Goal: Task Accomplishment & Management: Manage account settings

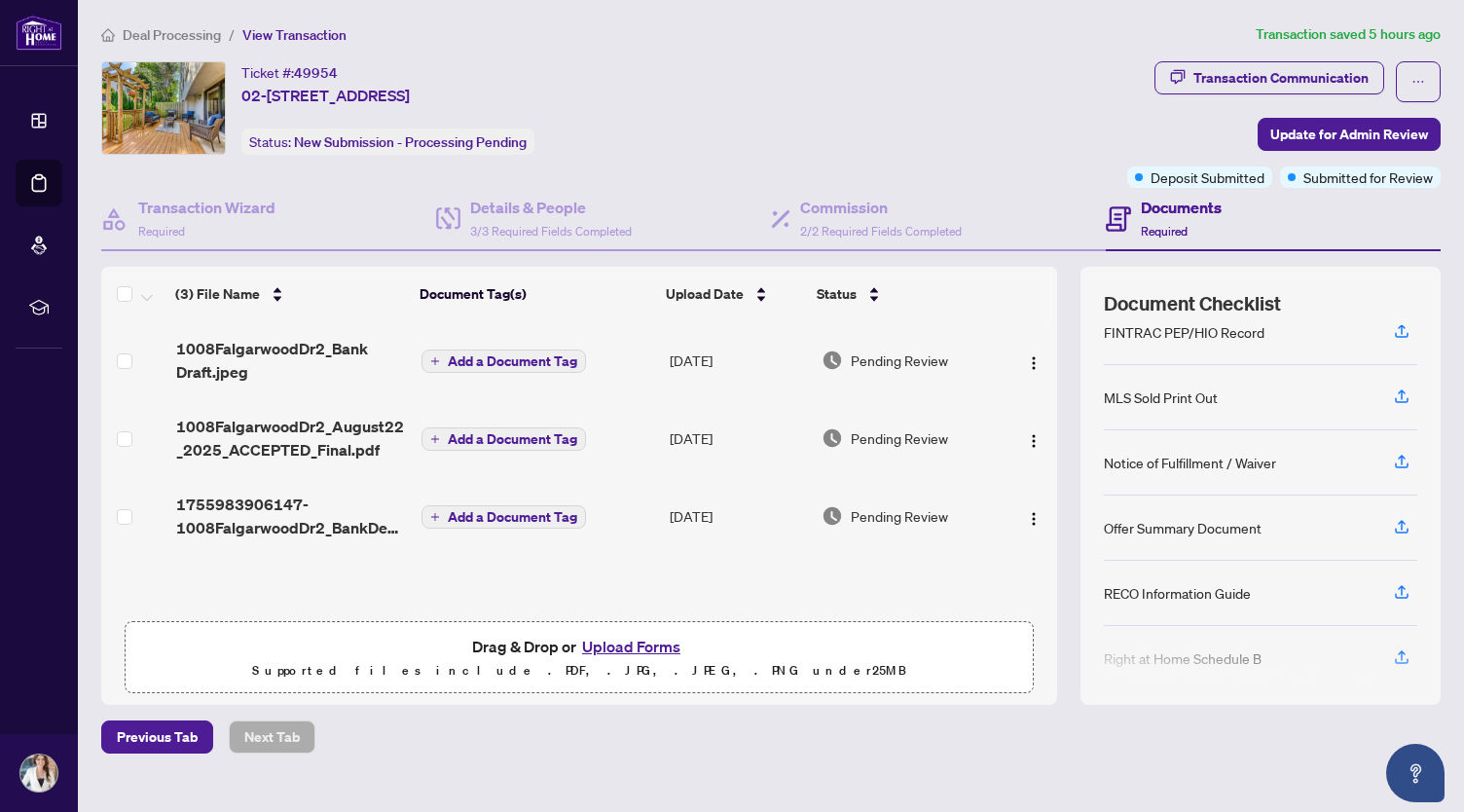
scroll to position [239, 0]
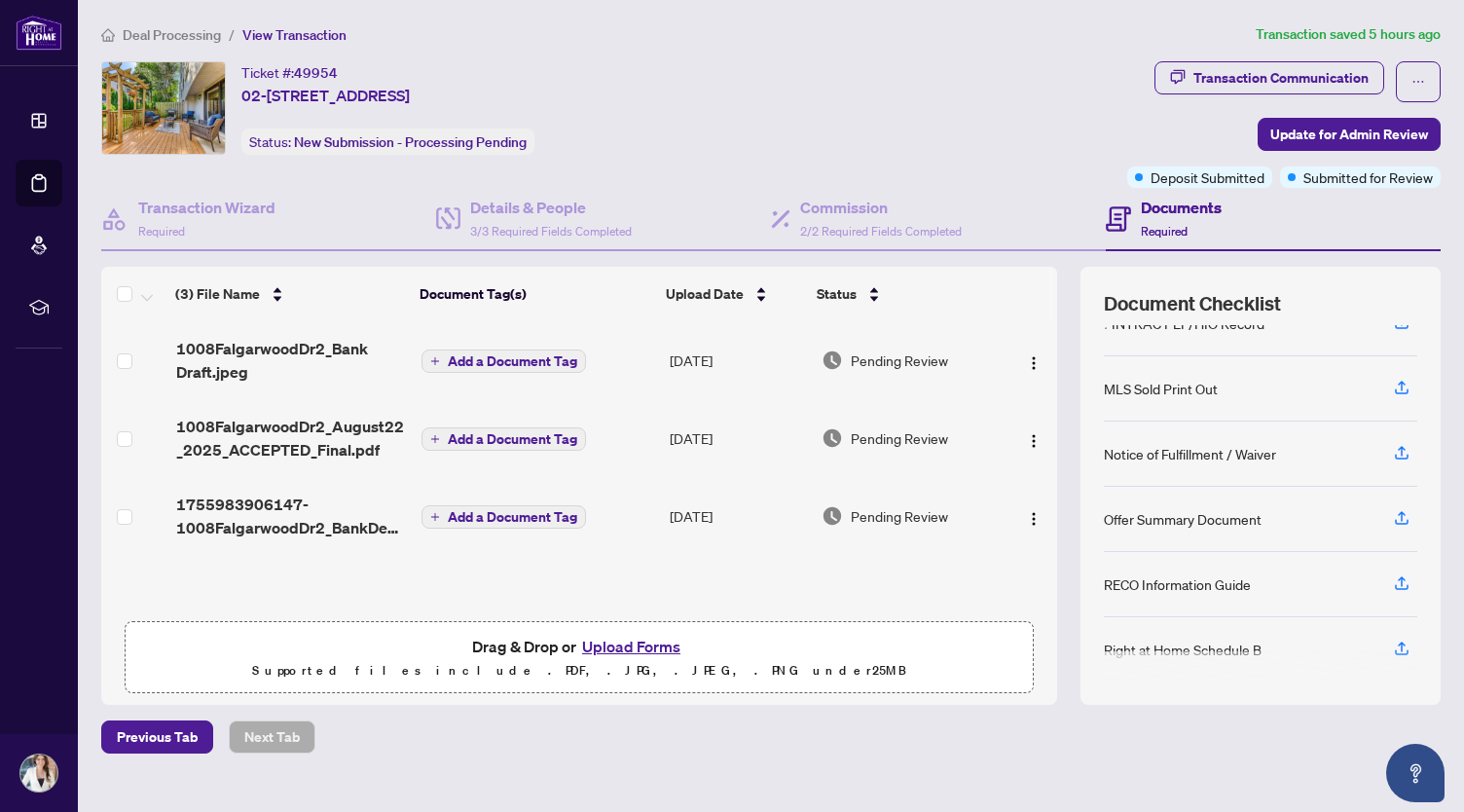
click at [177, 32] on span "Deal Processing" at bounding box center [171, 36] width 98 height 18
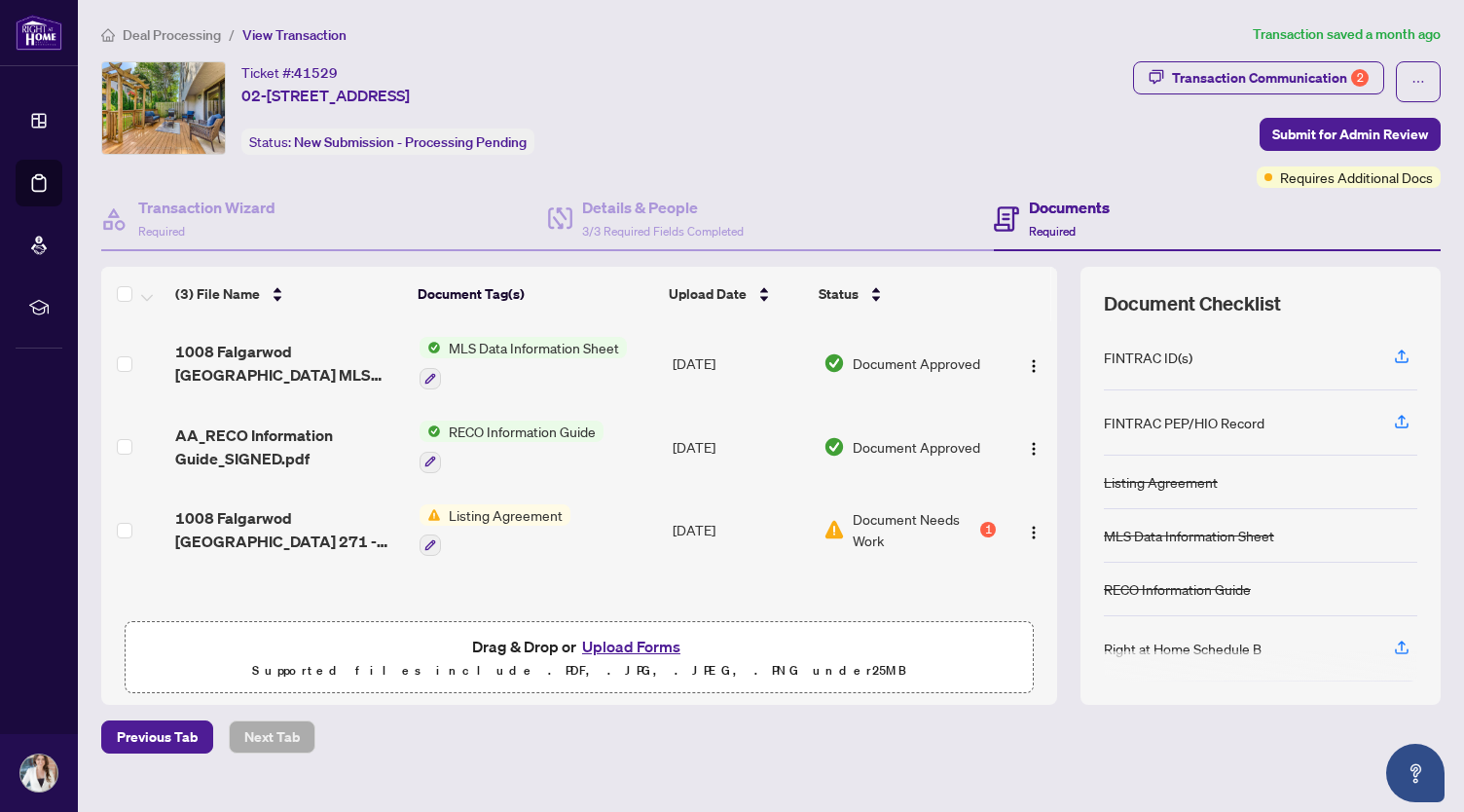
click at [199, 34] on span "Deal Processing" at bounding box center [171, 36] width 98 height 18
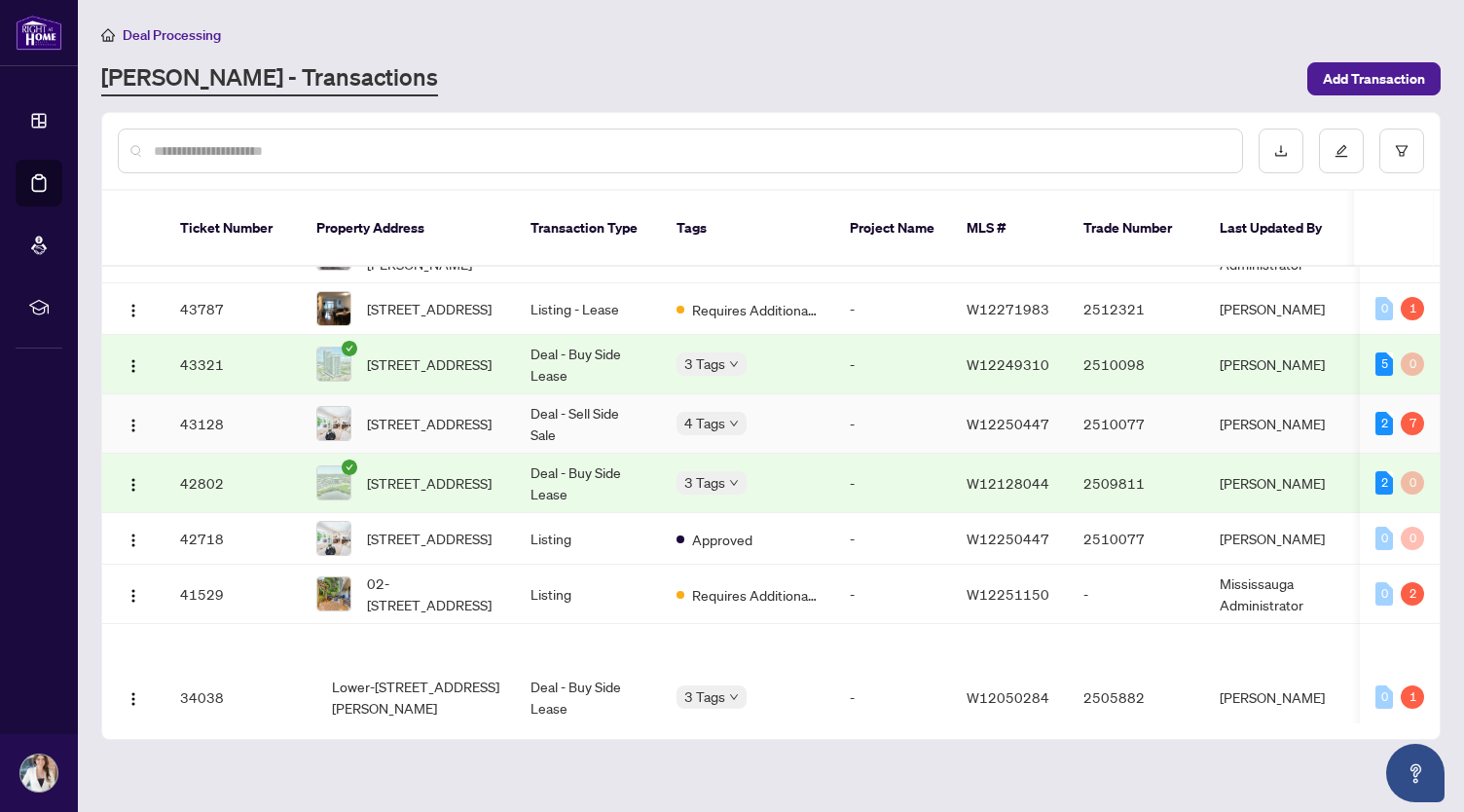
scroll to position [292, 0]
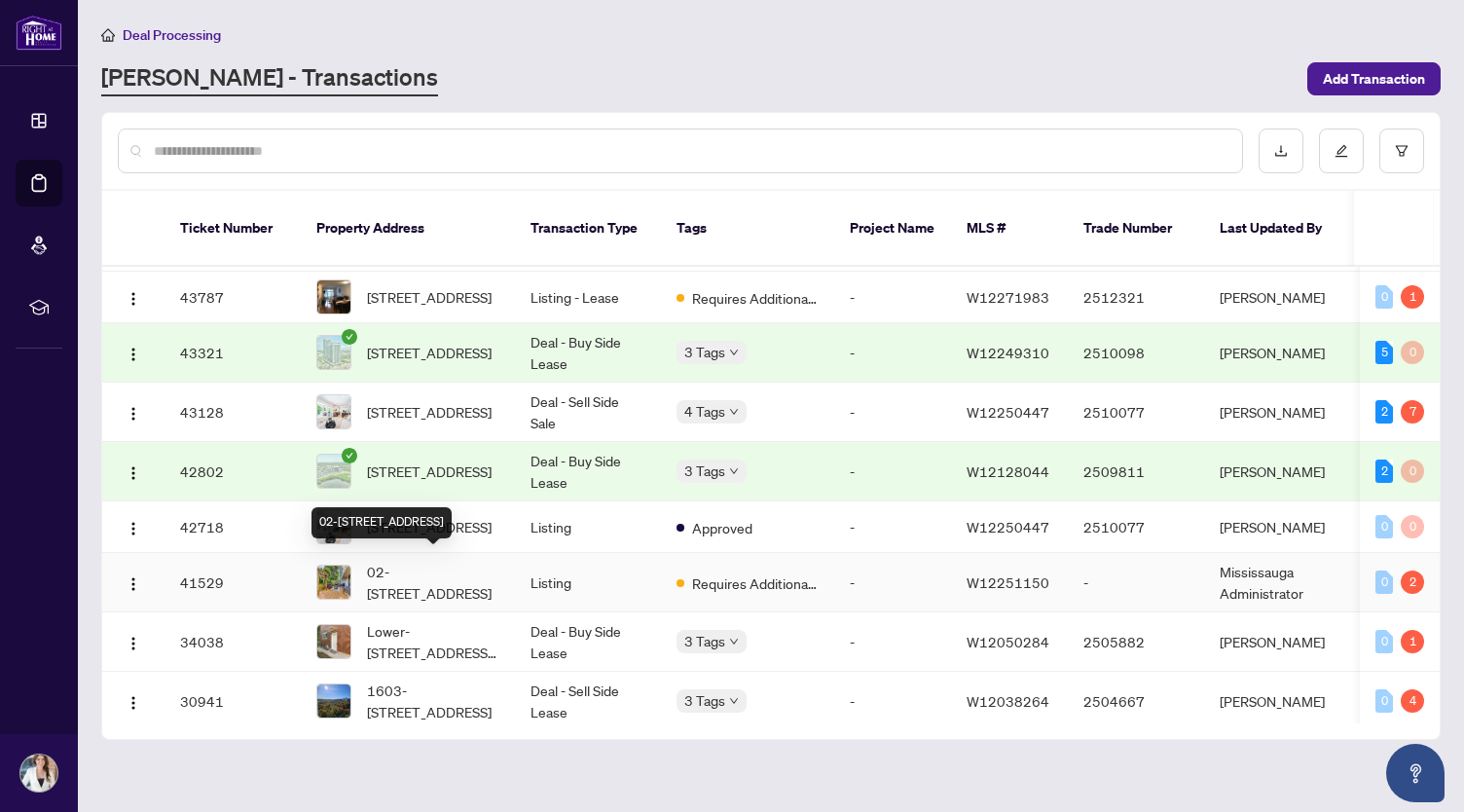
click at [475, 564] on span "02-[STREET_ADDRESS]" at bounding box center [433, 582] width 133 height 43
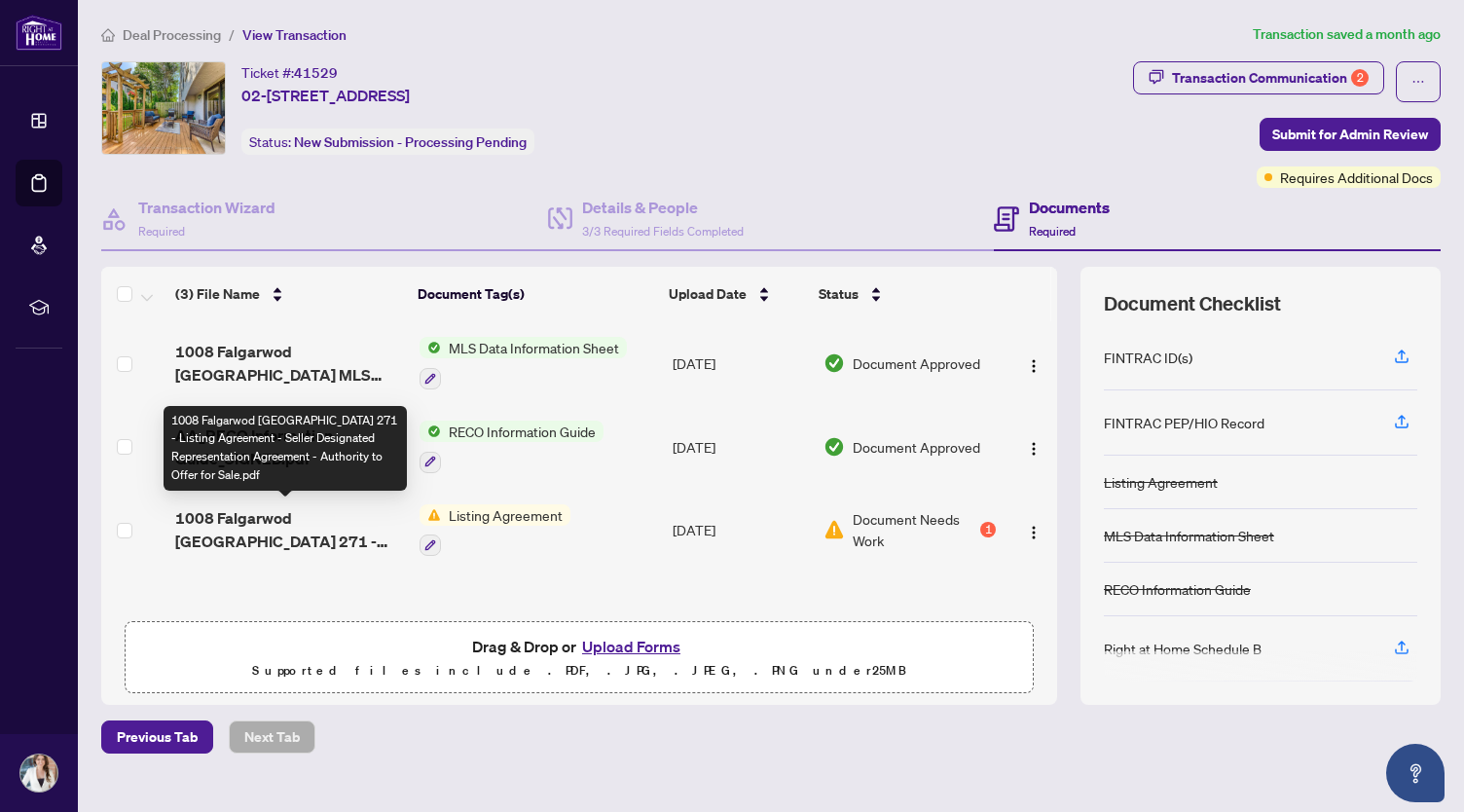
click at [311, 525] on span "1008 Falgarwod [GEOGRAPHIC_DATA] 271 - Listing Agreement - Seller Designated Re…" at bounding box center [289, 529] width 228 height 46
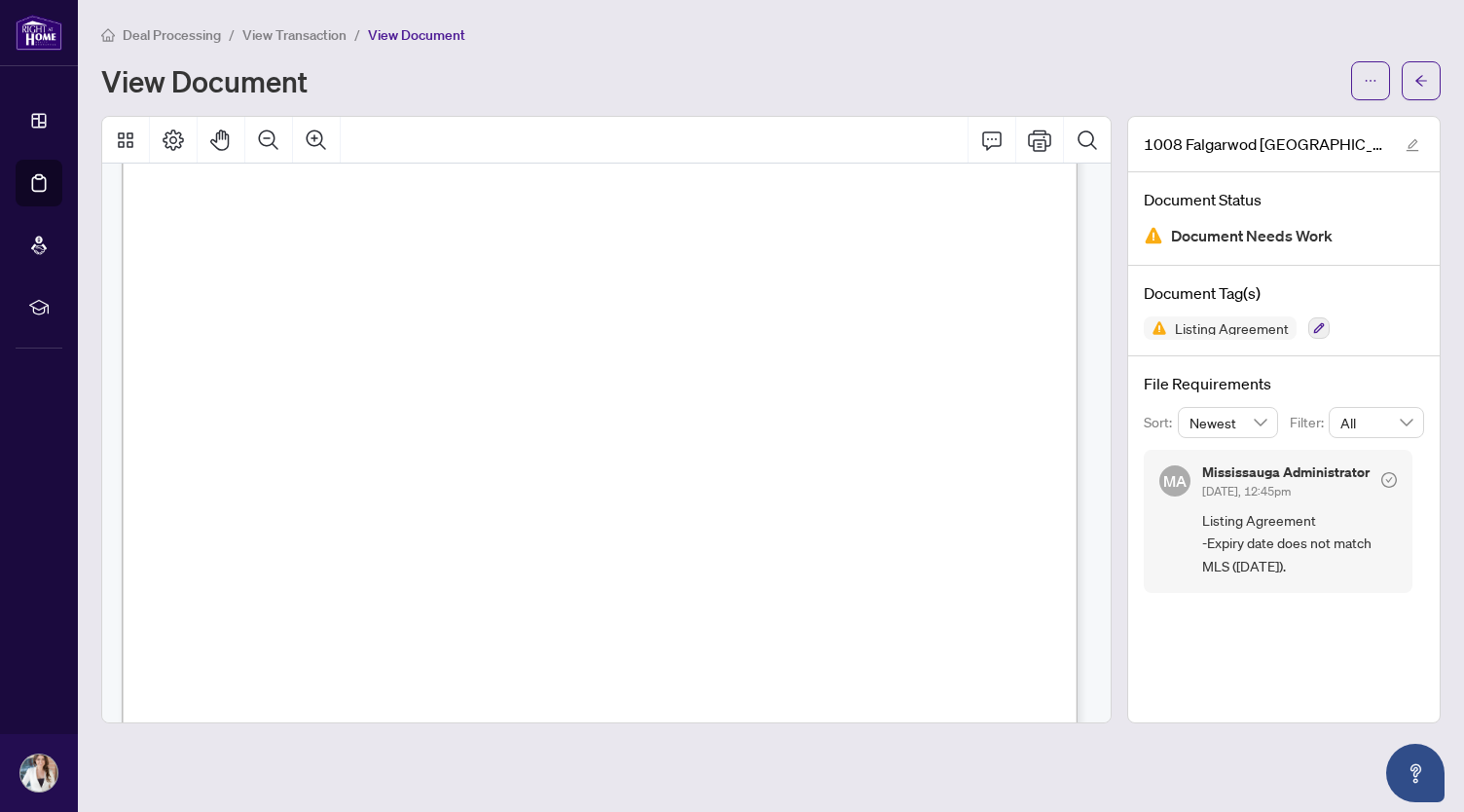
scroll to position [195, 0]
click at [511, 406] on span "Oakville" at bounding box center [482, 409] width 59 height 15
click at [598, 416] on div "Form 271 Revised 2025 Page 1 of 5 The trademarks REALTOR®, REALTORS®, MLS®, Mul…" at bounding box center [889, 495] width 1535 height 1987
click at [598, 416] on span "...............................................................................…" at bounding box center [532, 416] width 692 height 14
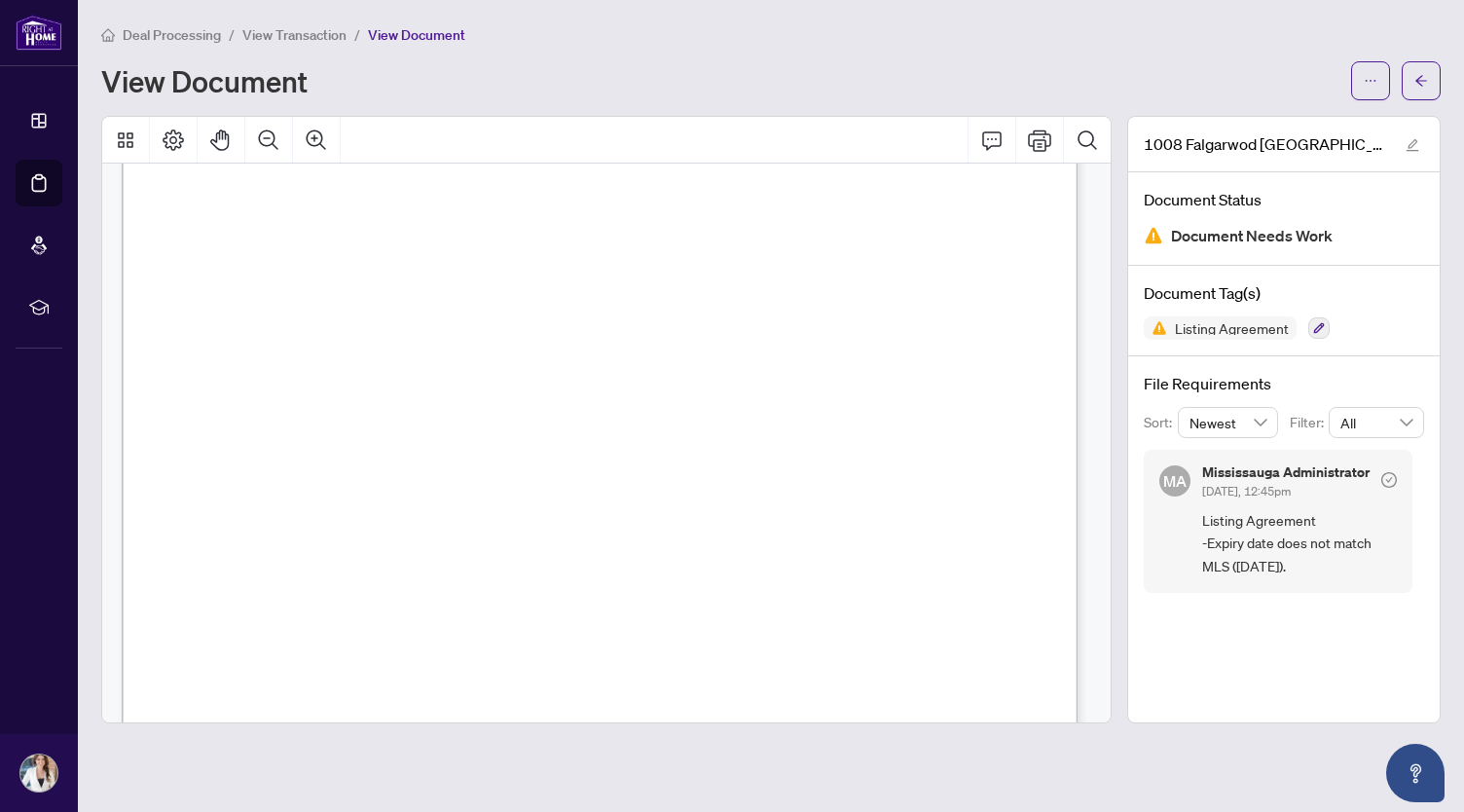
click at [294, 40] on span "View Transaction" at bounding box center [294, 36] width 104 height 18
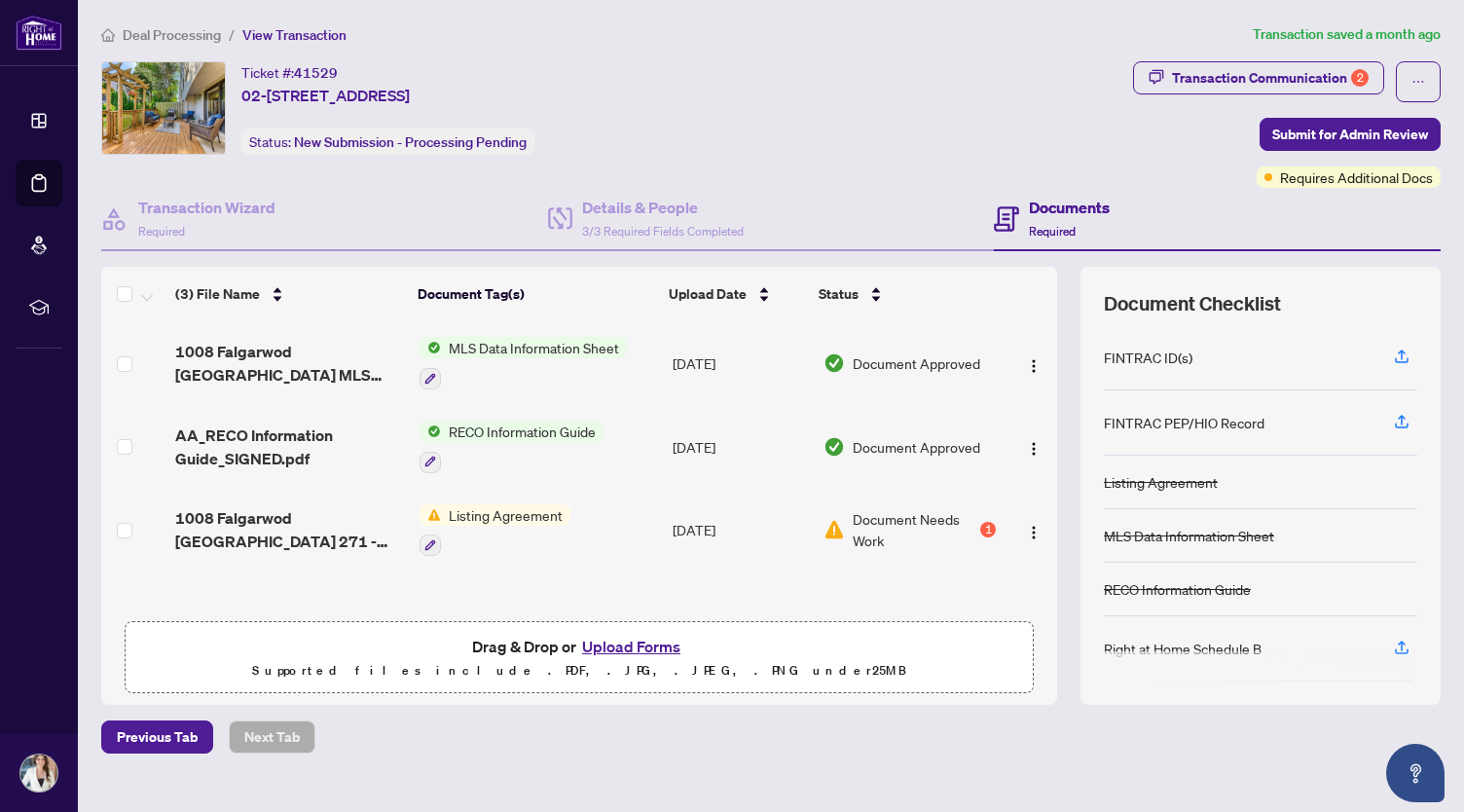
click at [1059, 124] on div "Ticket #: 41529 [STREET_ADDRESS] Status: New Submission - Processing Pending" at bounding box center [612, 108] width 1024 height 93
click at [643, 642] on button "Upload Forms" at bounding box center [631, 647] width 110 height 26
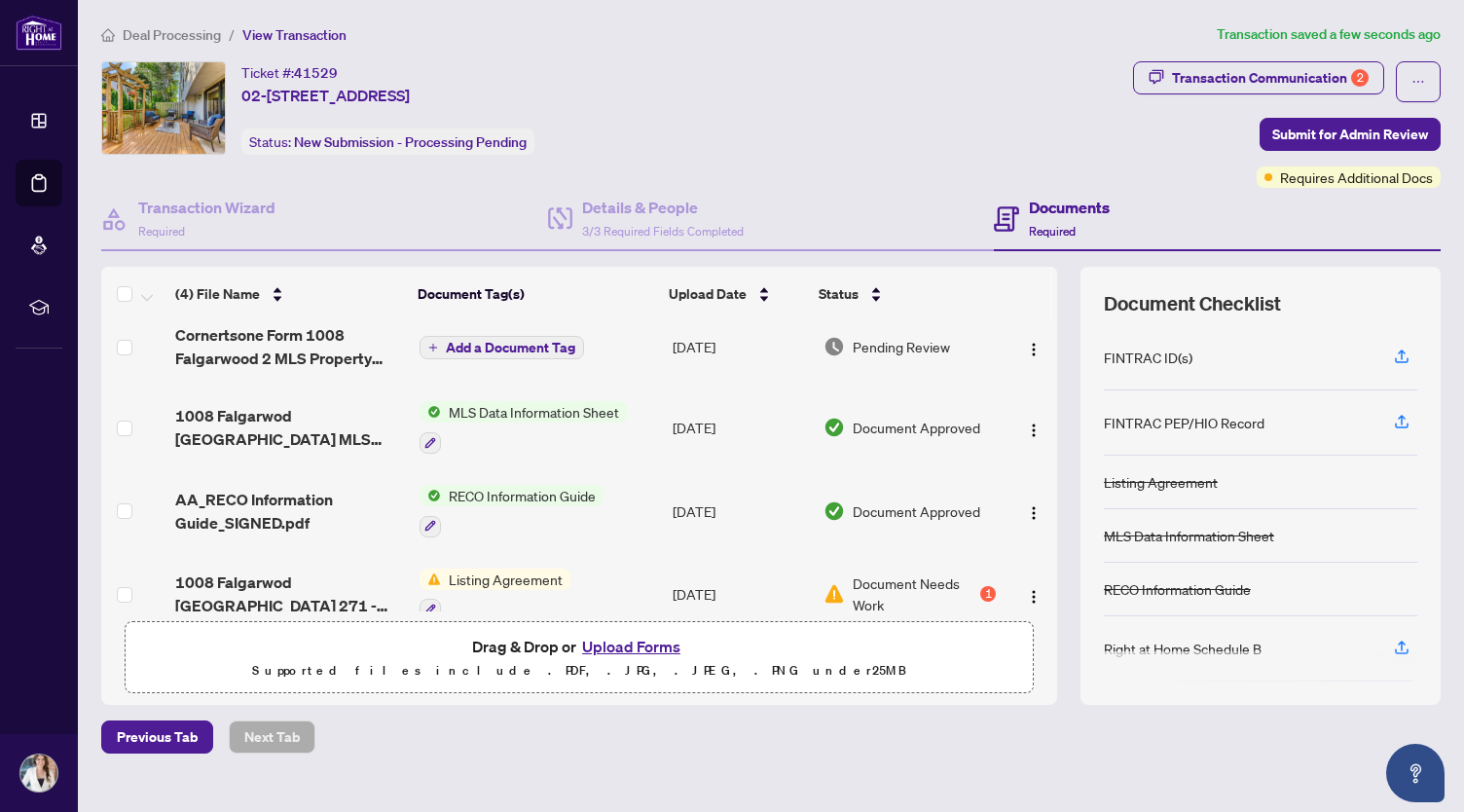
scroll to position [0, 0]
